Goal: Check status: Check status

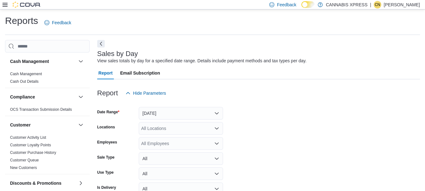
scroll to position [14, 0]
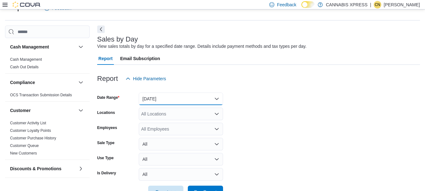
click at [215, 98] on button "[DATE]" at bounding box center [181, 98] width 84 height 13
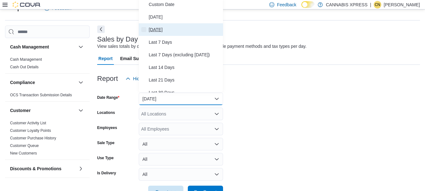
scroll to position [13, 0]
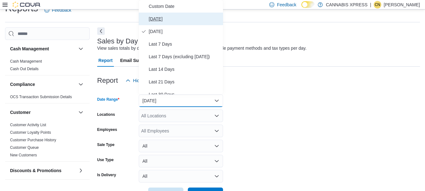
click at [157, 19] on span "[DATE]" at bounding box center [185, 19] width 72 height 8
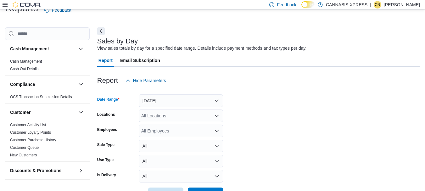
click at [217, 116] on icon "Open list of options" at bounding box center [217, 116] width 4 height 2
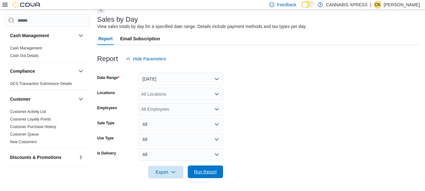
click at [204, 171] on span "Run Report" at bounding box center [205, 172] width 23 height 6
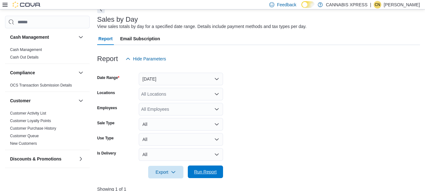
click at [201, 176] on span "Run Report" at bounding box center [205, 171] width 28 height 13
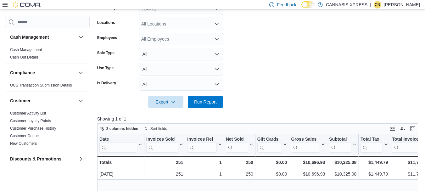
scroll to position [118, 0]
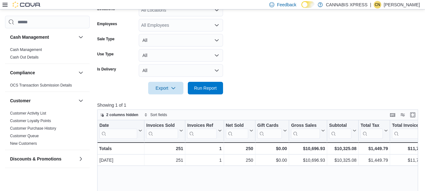
click at [217, 9] on div "Feedback Dark Mode CANNABIS XPRESS | CN [PERSON_NAME]" at bounding box center [212, 4] width 425 height 9
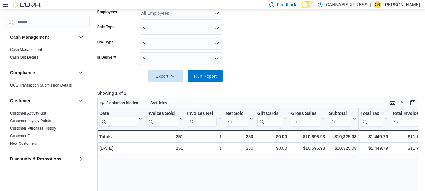
scroll to position [76, 0]
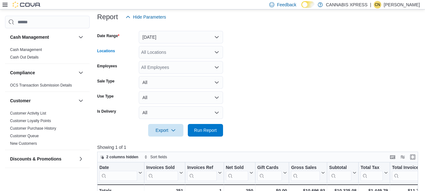
click at [217, 50] on icon "Open list of options" at bounding box center [216, 52] width 5 height 5
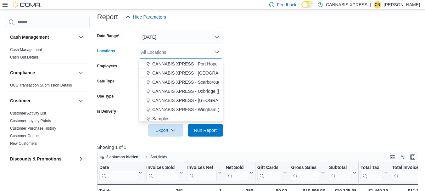
scroll to position [84, 0]
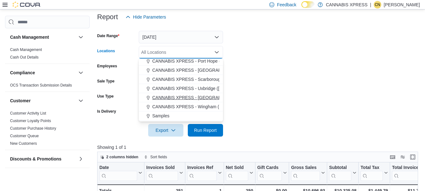
click at [194, 98] on span "CANNABIS XPRESS - [GEOGRAPHIC_DATA] ([GEOGRAPHIC_DATA])" at bounding box center [222, 97] width 141 height 6
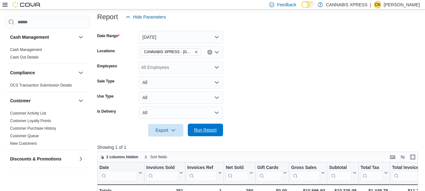
click at [210, 131] on span "Run Report" at bounding box center [205, 130] width 23 height 6
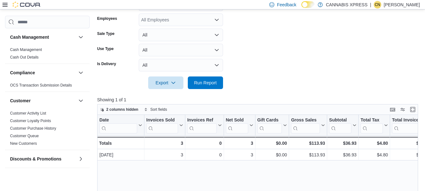
scroll to position [160, 0]
